Goal: Task Accomplishment & Management: Complete application form

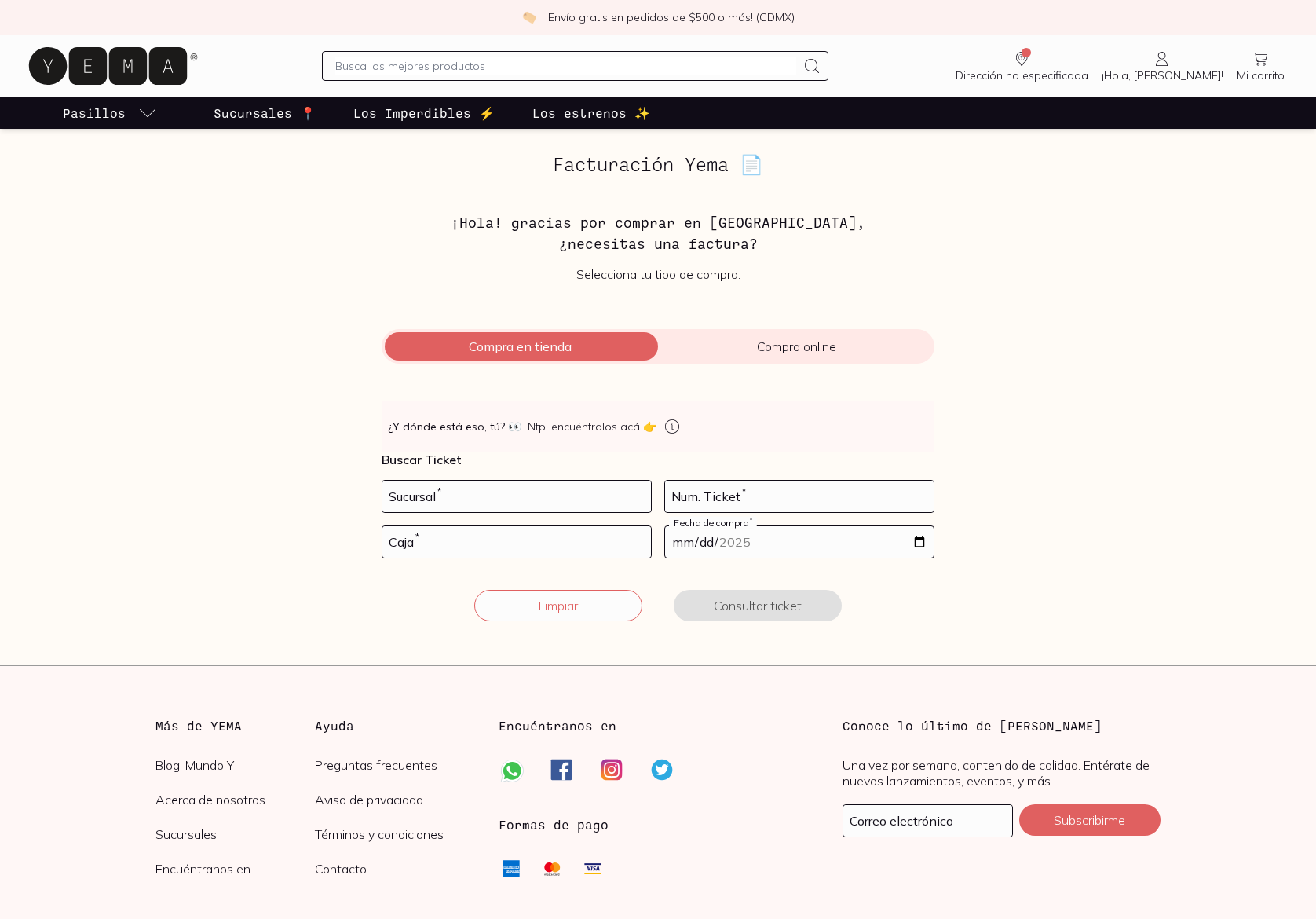
click at [434, 500] on input "number" at bounding box center [517, 496] width 269 height 31
click at [549, 498] on input "number" at bounding box center [517, 496] width 269 height 31
type input "10002"
type input "56"
type input "02"
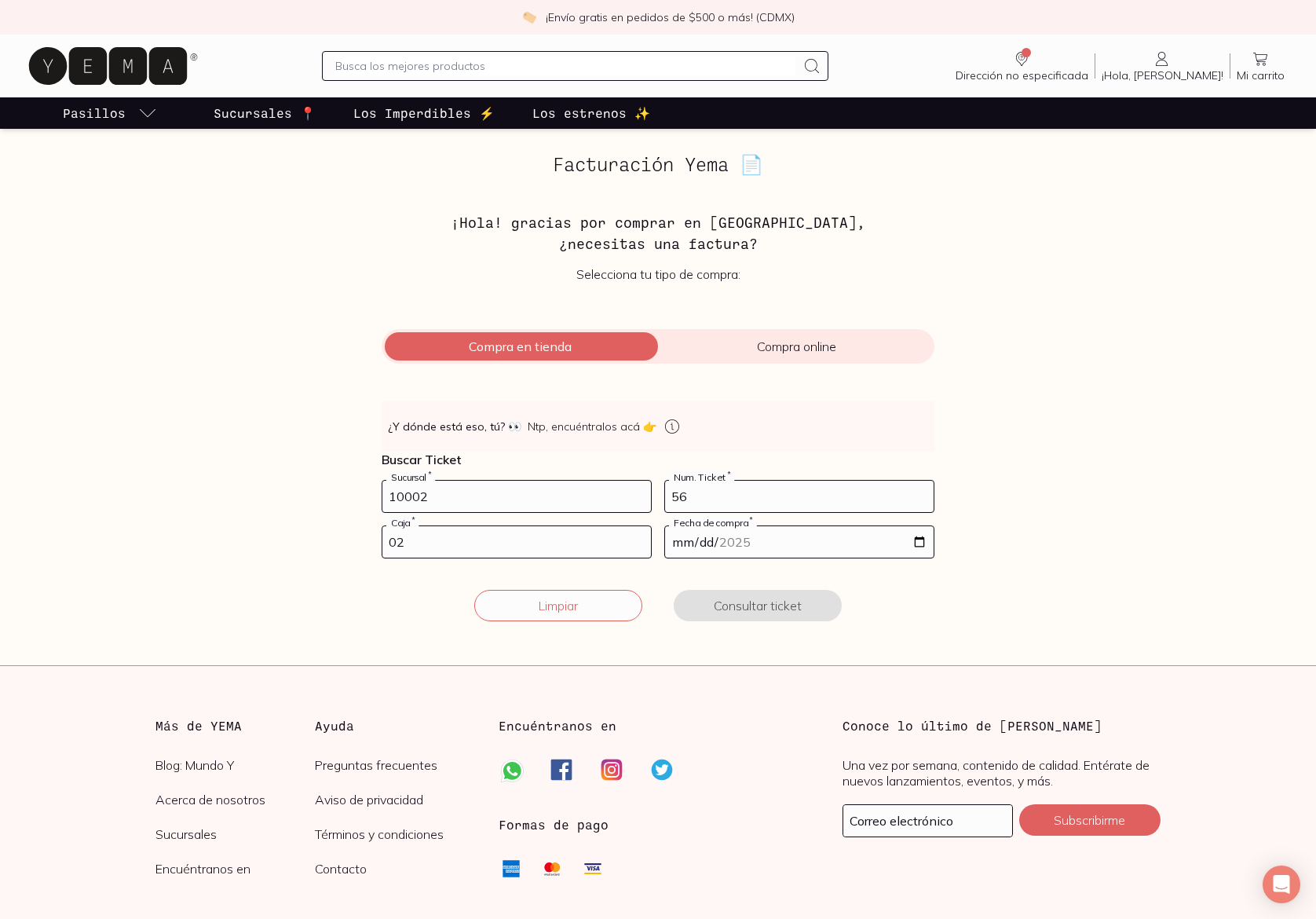
click at [924, 539] on input "date" at bounding box center [799, 542] width 269 height 31
type input "[DATE]"
click at [1101, 523] on div "Facturación Yema 📄 ¡Hola! gracias por comprar en [GEOGRAPHIC_DATA], ¿necesitas …" at bounding box center [658, 397] width 1080 height 486
click at [754, 610] on button "Consultar ticket" at bounding box center [757, 605] width 168 height 31
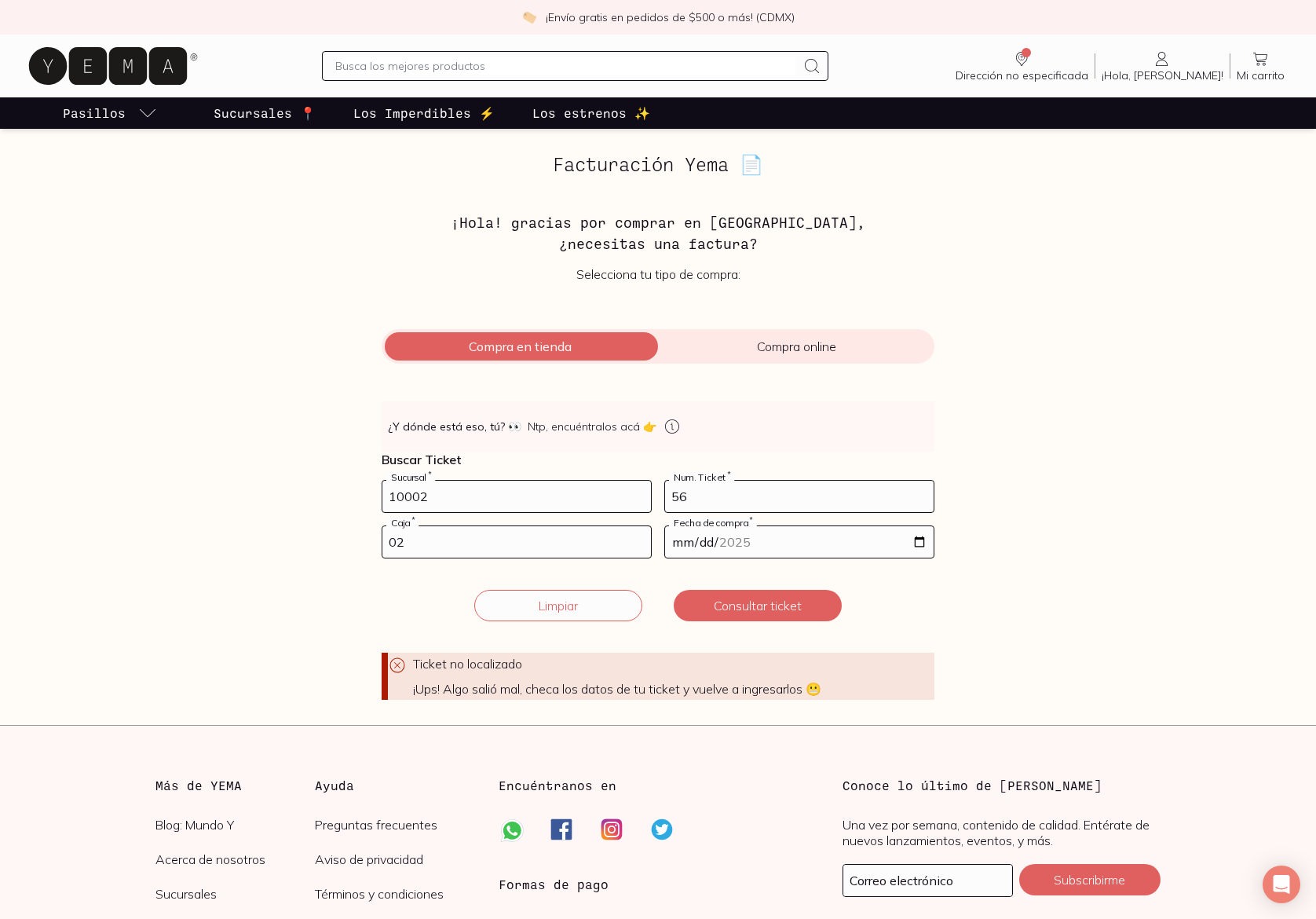
drag, startPoint x: 436, startPoint y: 499, endPoint x: 329, endPoint y: 491, distance: 107.3
click at [329, 491] on div "Facturación Yema 📄 ¡Hola! gracias por comprar en [GEOGRAPHIC_DATA], ¿necesitas …" at bounding box center [658, 427] width 1080 height 546
type input "10002"
click at [734, 493] on input "56" at bounding box center [799, 496] width 269 height 31
click at [949, 392] on div "Facturación Yema 📄 ¡Hola! gracias por comprar en [GEOGRAPHIC_DATA], ¿necesitas …" at bounding box center [658, 427] width 603 height 546
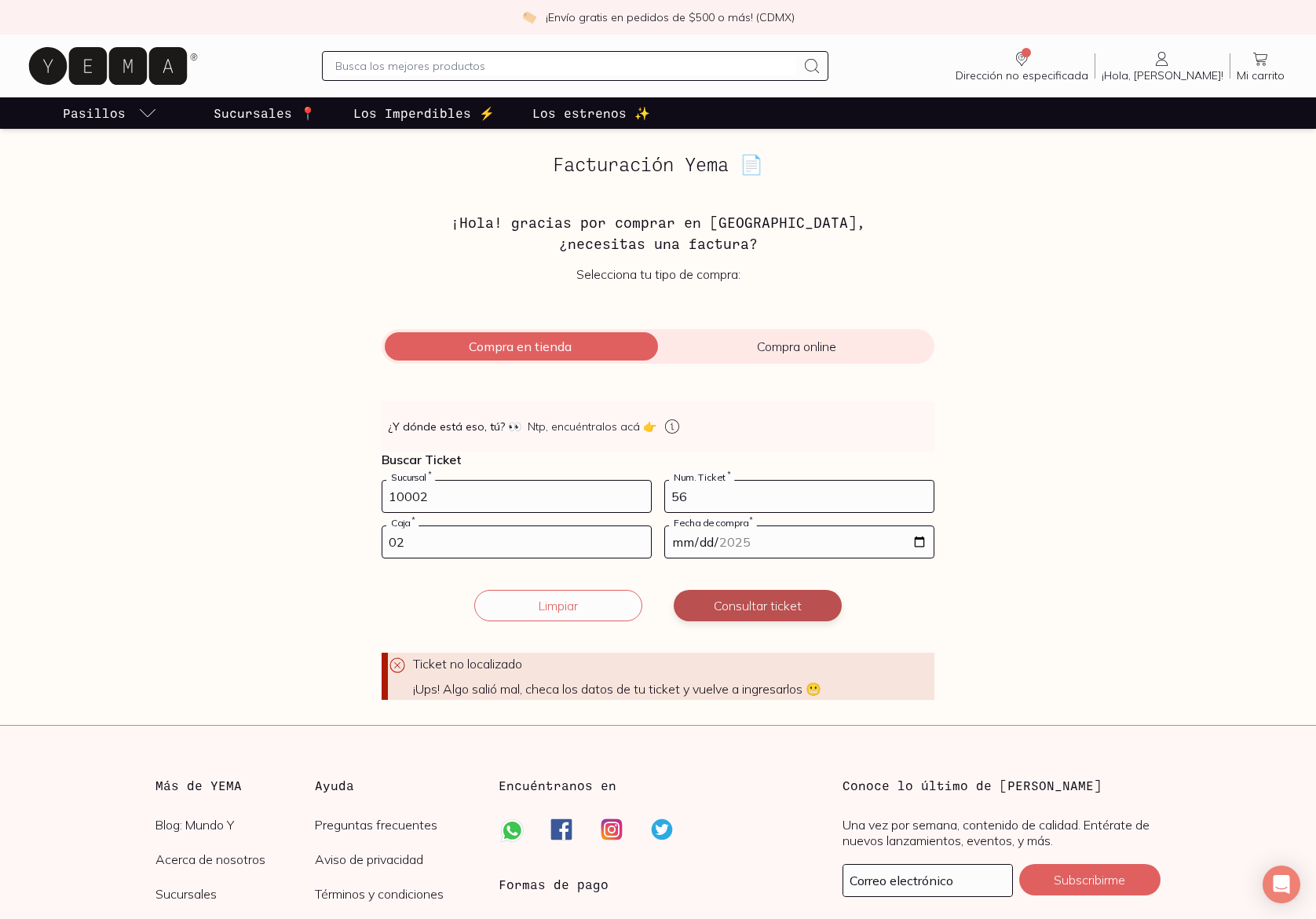
click at [767, 601] on button "Consultar ticket" at bounding box center [757, 605] width 168 height 31
click at [397, 668] on icon at bounding box center [397, 664] width 19 height 19
click at [397, 664] on icon at bounding box center [397, 665] width 7 height 7
click at [602, 607] on button "Limpiar" at bounding box center [558, 605] width 168 height 31
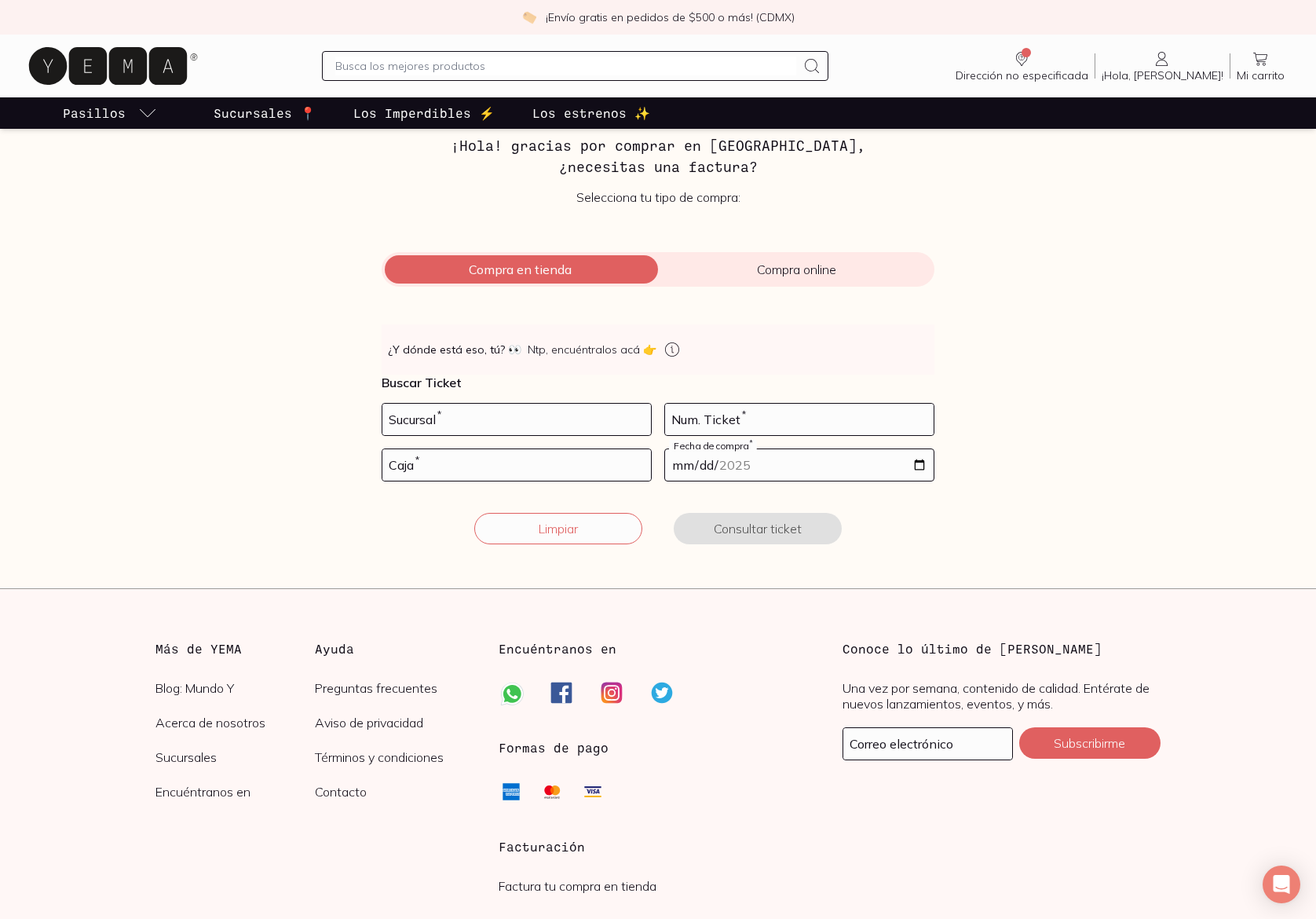
scroll to position [77, 0]
click at [804, 424] on input "number" at bounding box center [799, 419] width 269 height 31
click at [493, 431] on input "number" at bounding box center [517, 419] width 269 height 31
type input "10002"
click at [724, 421] on input "number" at bounding box center [799, 419] width 269 height 31
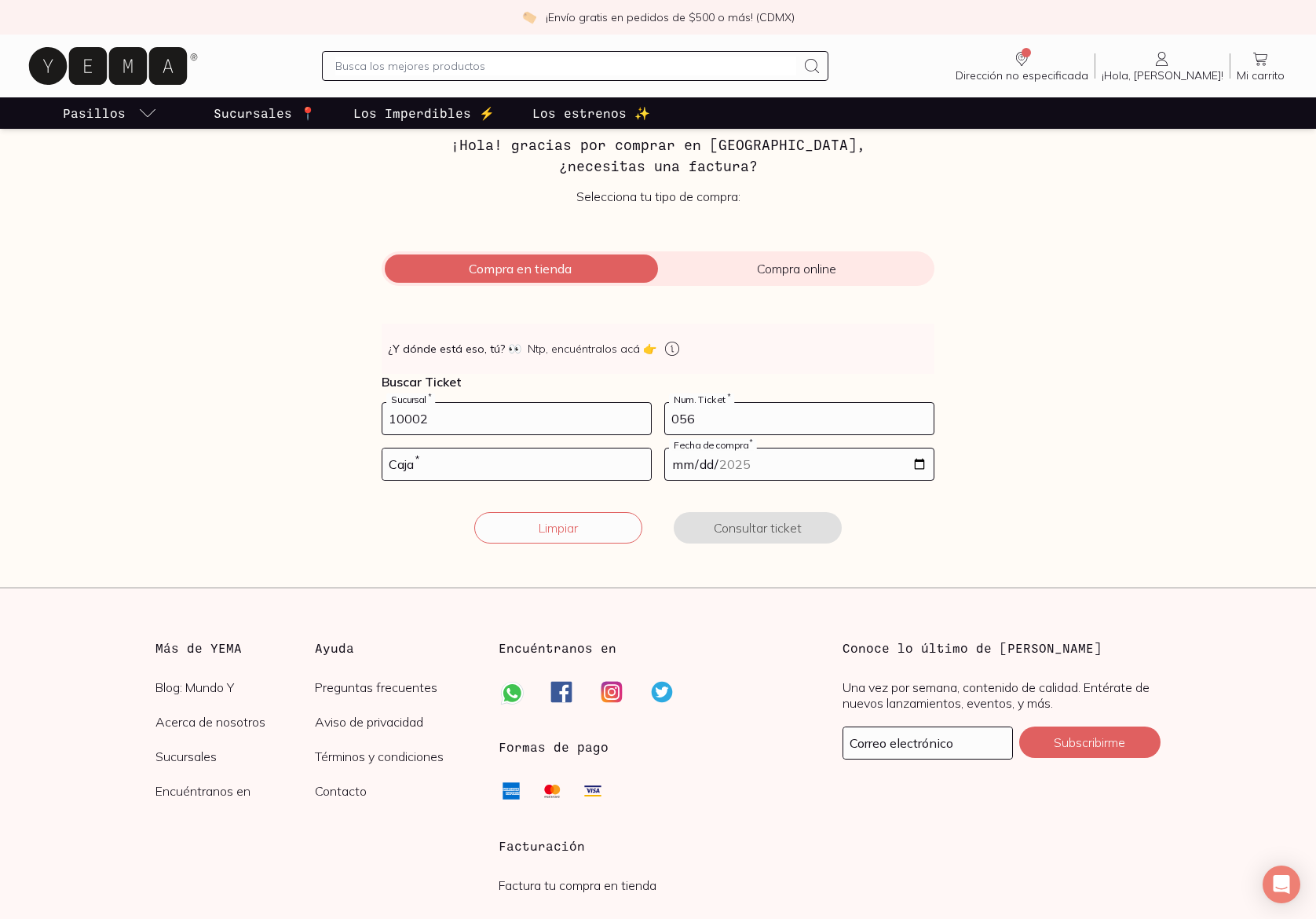
type input "056"
click at [578, 471] on input "number" at bounding box center [517, 464] width 269 height 31
type input "02"
click at [807, 466] on input "date" at bounding box center [799, 464] width 269 height 31
click at [911, 461] on input "date" at bounding box center [799, 464] width 269 height 31
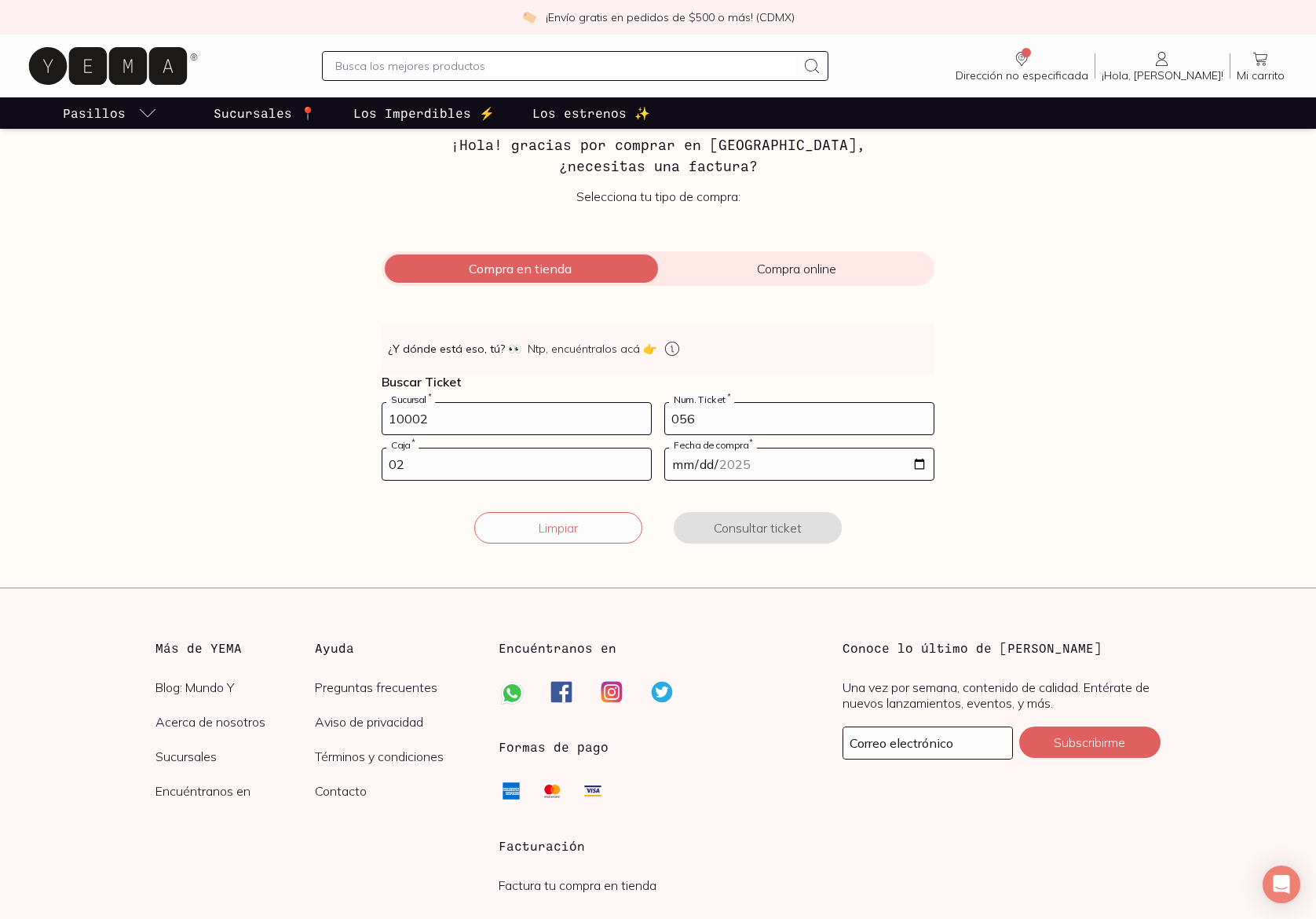
type input "[DATE]"
click at [1147, 391] on div "Facturación Yema 📄 ¡Hola! gracias por comprar en [GEOGRAPHIC_DATA], ¿necesitas …" at bounding box center [658, 319] width 1080 height 486
click at [752, 533] on button "Consultar ticket" at bounding box center [757, 527] width 168 height 31
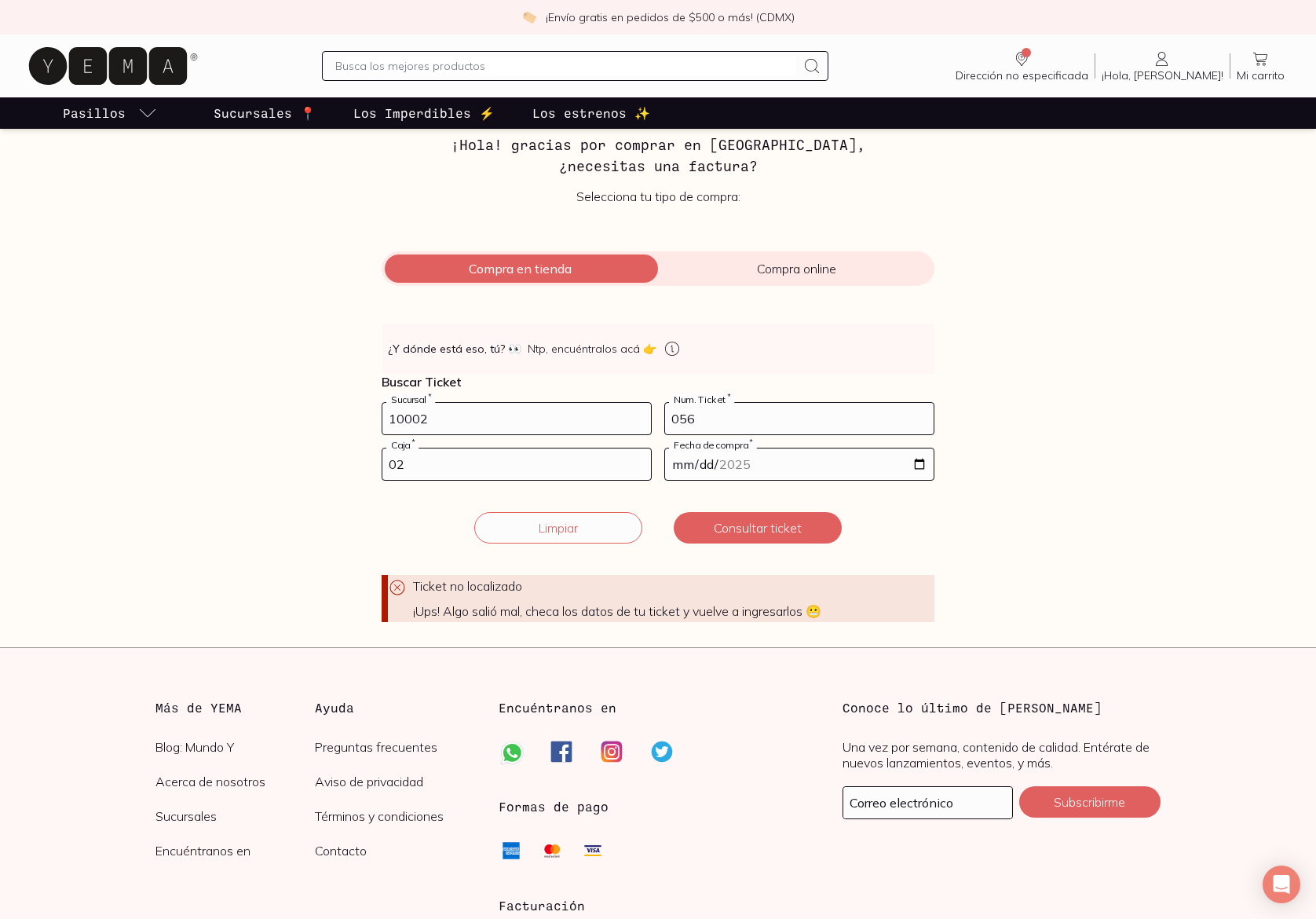
click at [695, 420] on input "056" at bounding box center [799, 419] width 269 height 31
drag, startPoint x: 697, startPoint y: 420, endPoint x: 663, endPoint y: 422, distance: 34.1
click at [664, 422] on div "056 Num. Ticket *" at bounding box center [799, 419] width 270 height 33
click at [764, 518] on button "Consultar ticket" at bounding box center [757, 527] width 168 height 31
click at [696, 418] on input "58" at bounding box center [799, 419] width 269 height 31
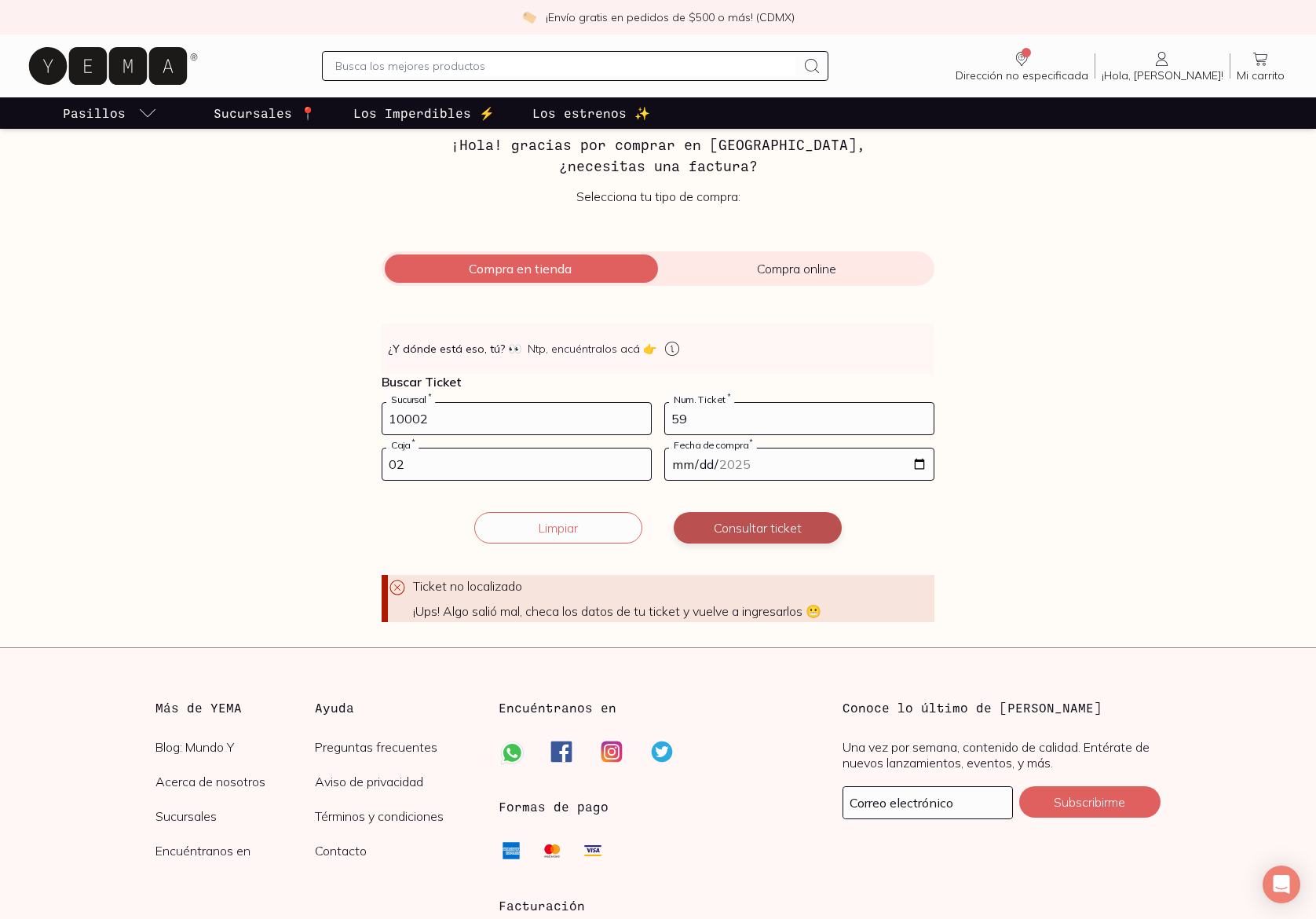
type input "59"
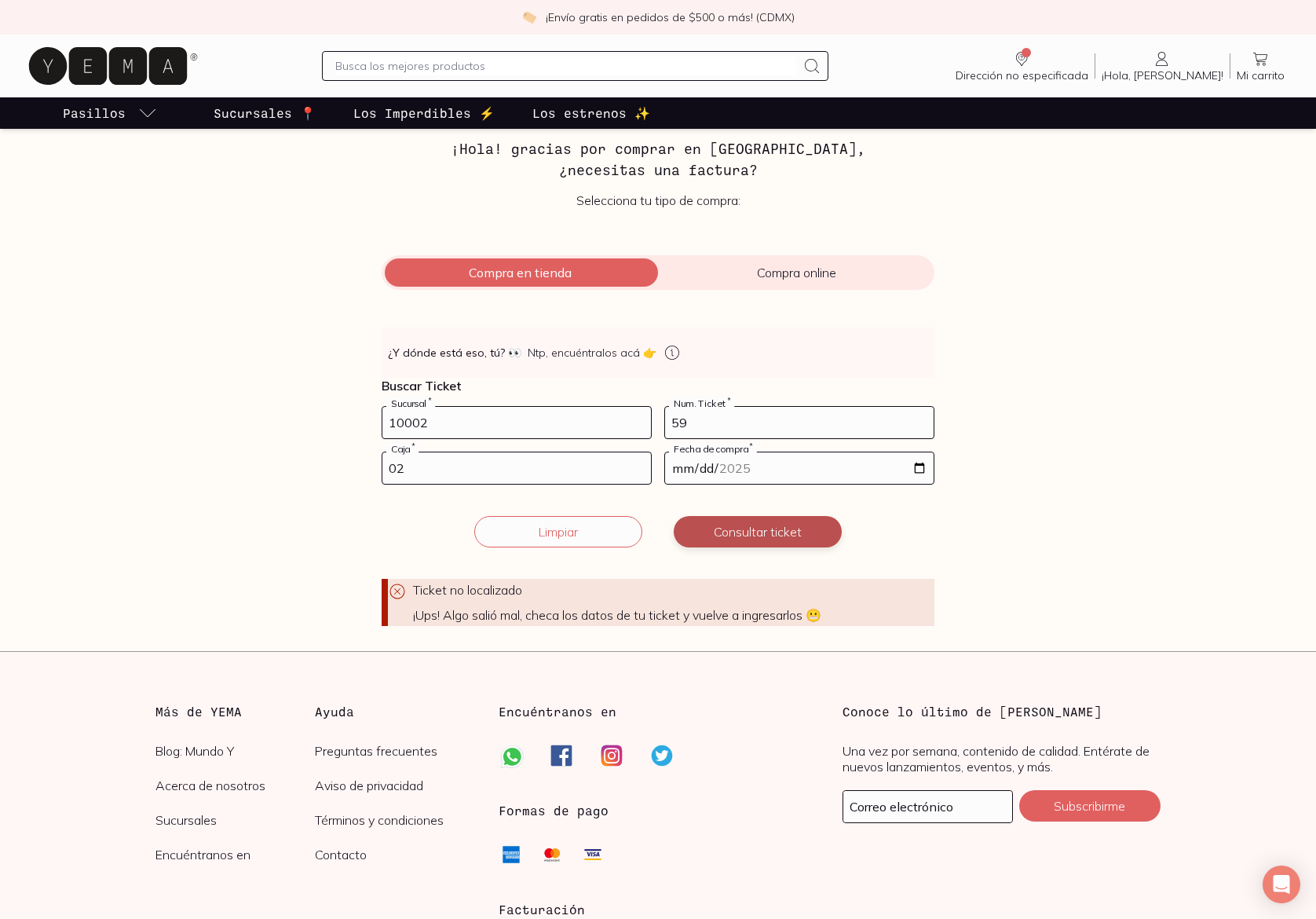
click at [746, 518] on button "Consultar ticket" at bounding box center [757, 532] width 168 height 31
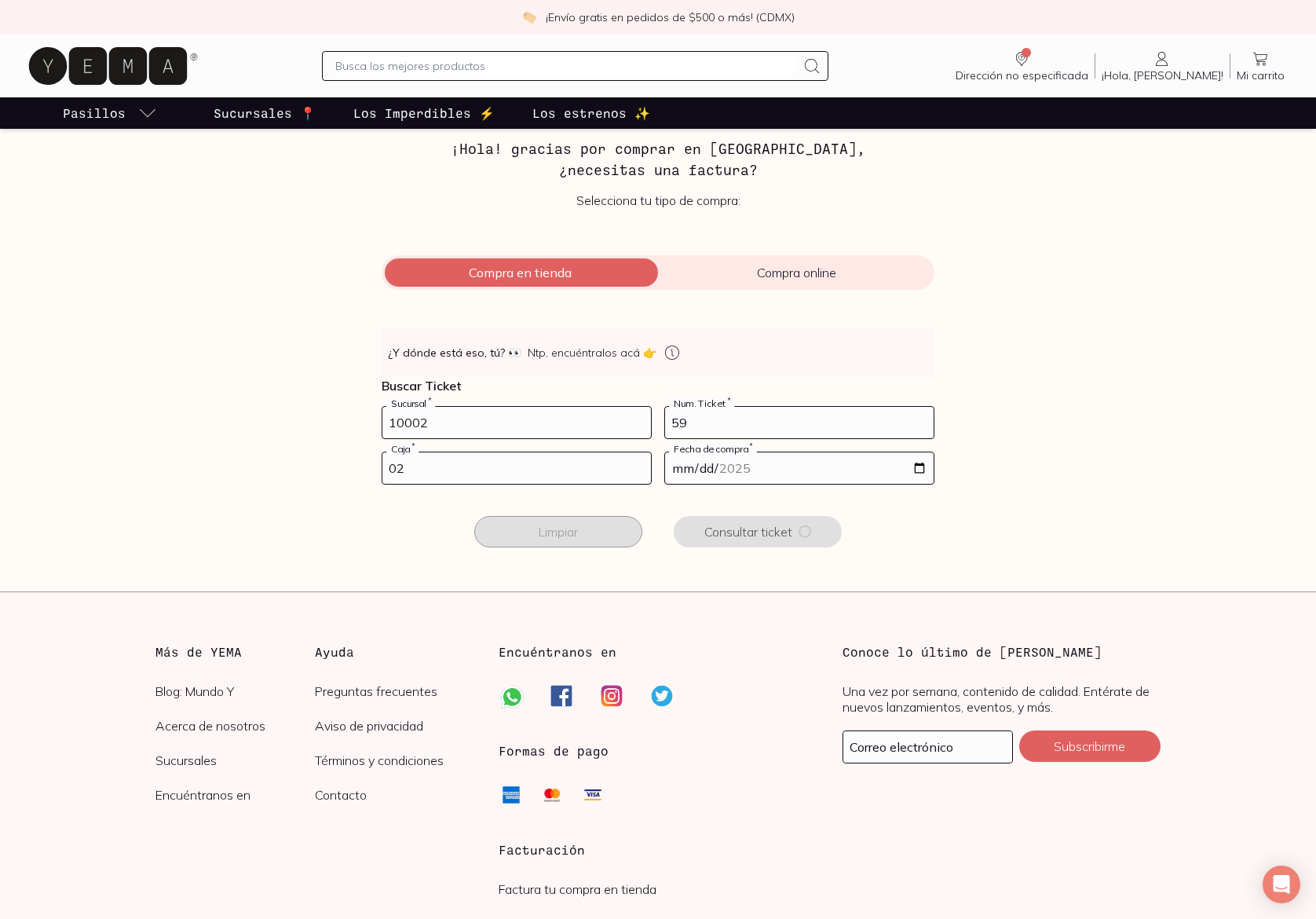
scroll to position [76, 0]
